Goal: Information Seeking & Learning: Learn about a topic

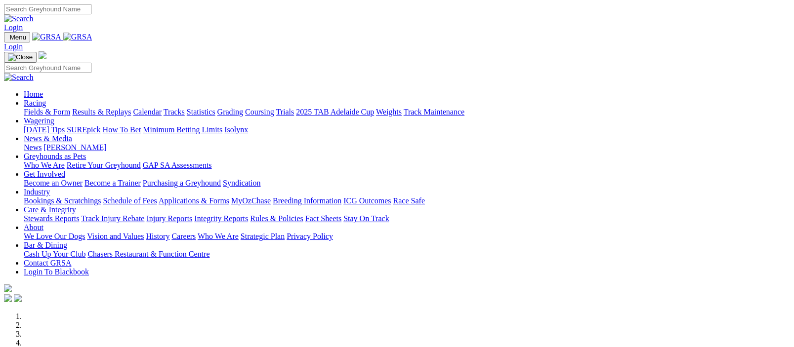
click at [92, 37] on img at bounding box center [77, 37] width 29 height 9
click at [46, 99] on link "Racing" at bounding box center [35, 103] width 22 height 8
click at [115, 108] on link "Results & Replays" at bounding box center [101, 112] width 59 height 8
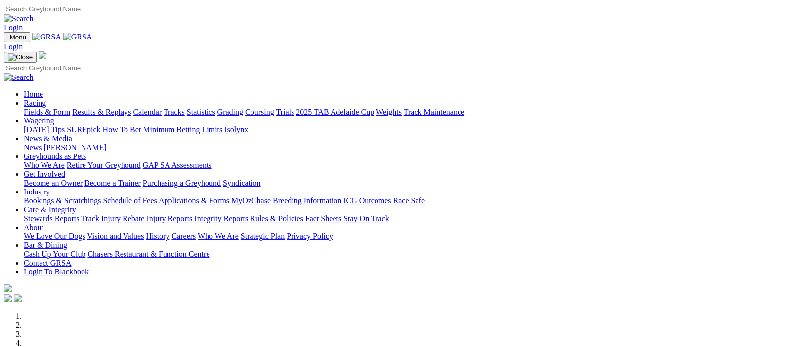
click at [46, 99] on link "Racing" at bounding box center [35, 103] width 22 height 8
click at [92, 39] on img at bounding box center [77, 37] width 29 height 9
click at [46, 99] on link "Racing" at bounding box center [35, 103] width 22 height 8
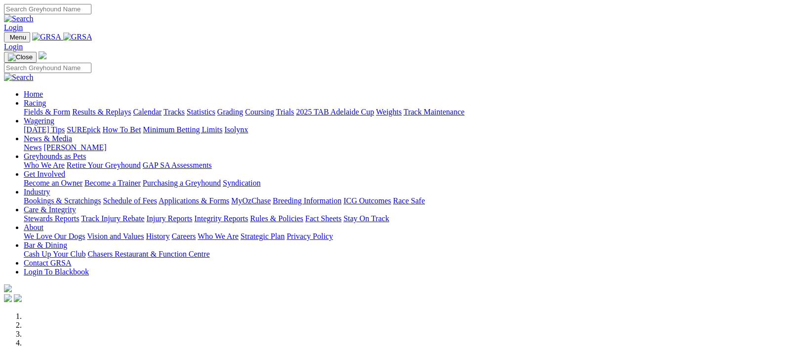
click at [92, 37] on img at bounding box center [77, 37] width 29 height 9
click at [42, 108] on link "Fields & Form" at bounding box center [47, 112] width 46 height 8
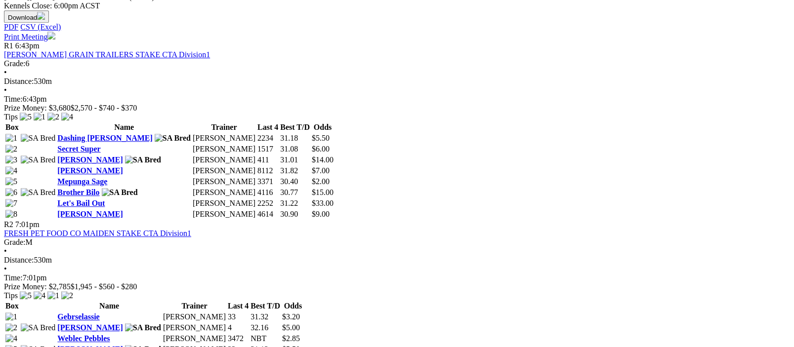
scroll to position [241, 0]
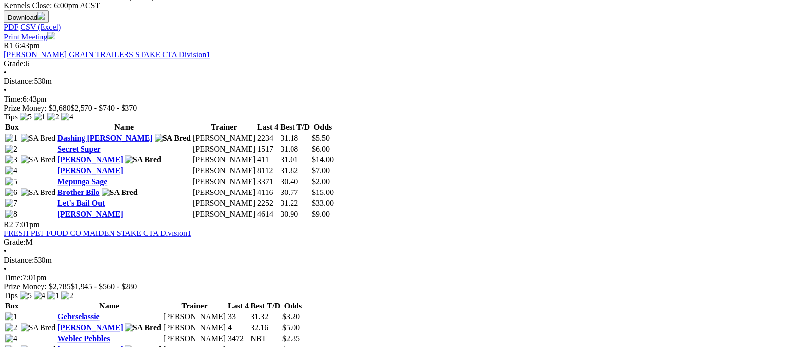
scroll to position [724, 0]
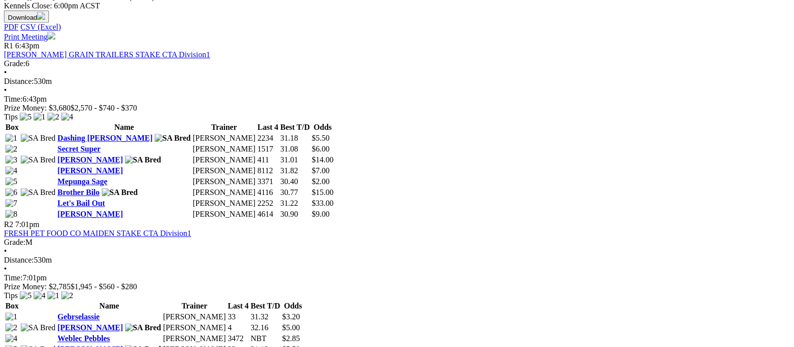
scroll to position [724, 0]
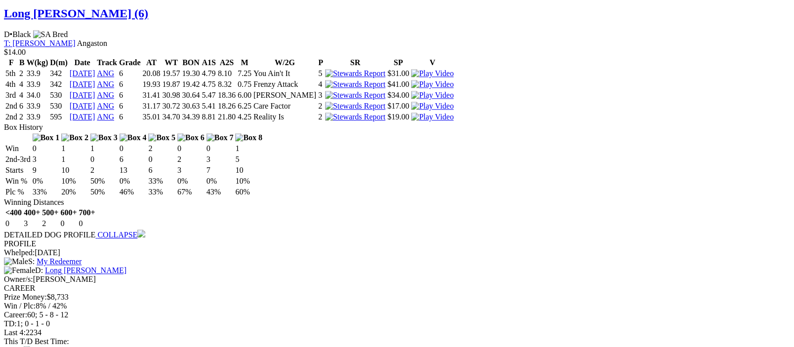
scroll to position [1207, 0]
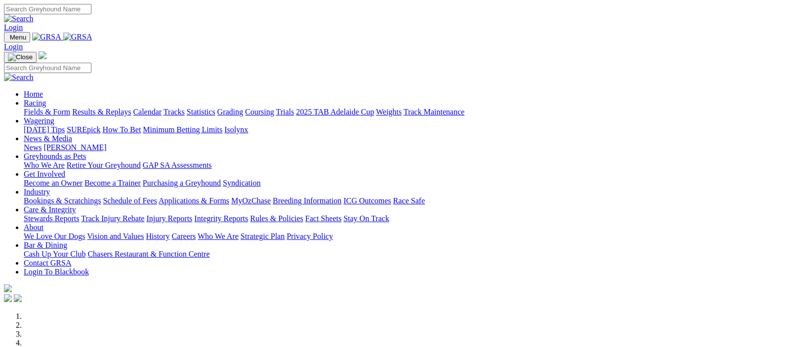
drag, startPoint x: 193, startPoint y: 36, endPoint x: 30, endPoint y: 71, distance: 166.7
click at [30, 108] on link "Fields & Form" at bounding box center [47, 112] width 46 height 8
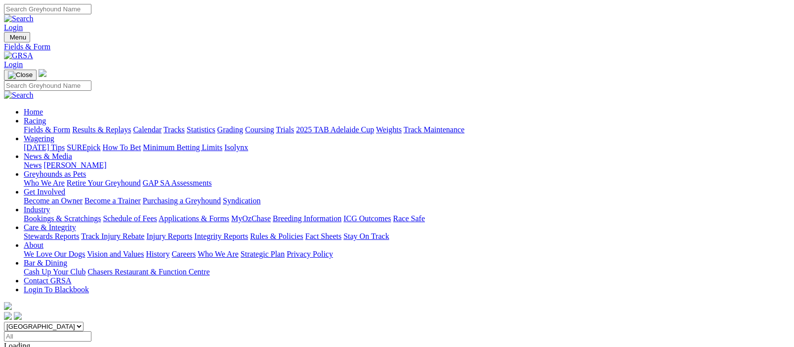
scroll to position [241, 0]
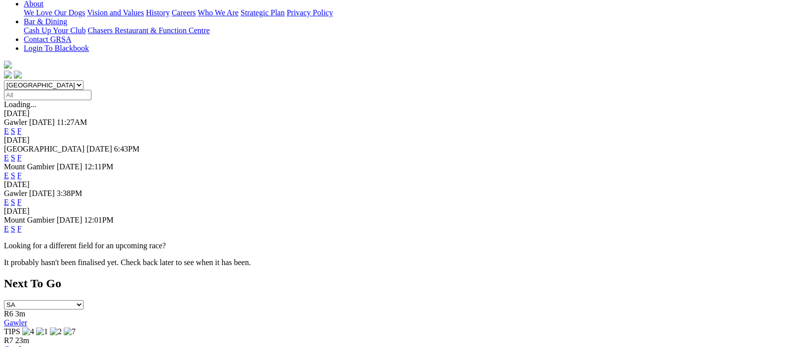
click at [22, 198] on link "F" at bounding box center [19, 202] width 4 height 8
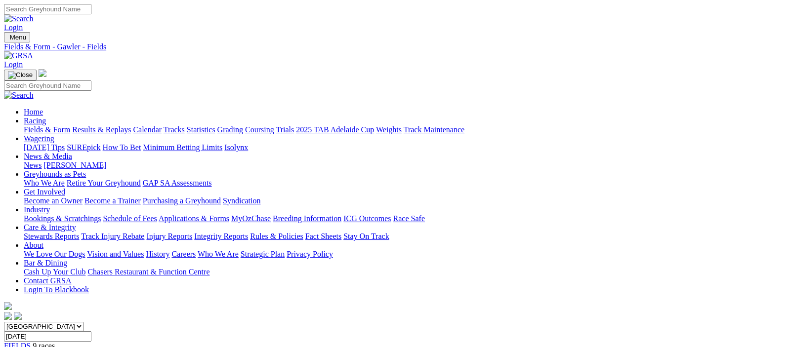
scroll to position [241, 0]
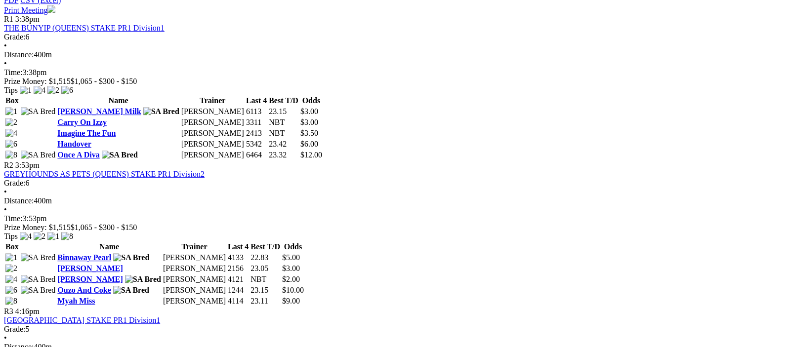
scroll to position [241, 0]
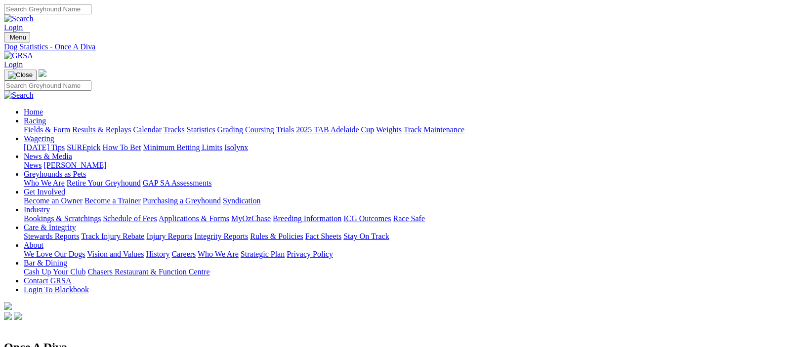
click at [374, 125] on link "2025 TAB Adelaide Cup" at bounding box center [335, 129] width 78 height 8
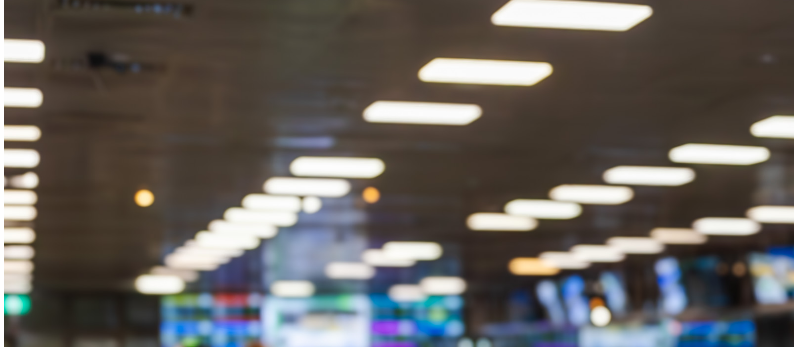
scroll to position [1463, 0]
